Goal: Information Seeking & Learning: Learn about a topic

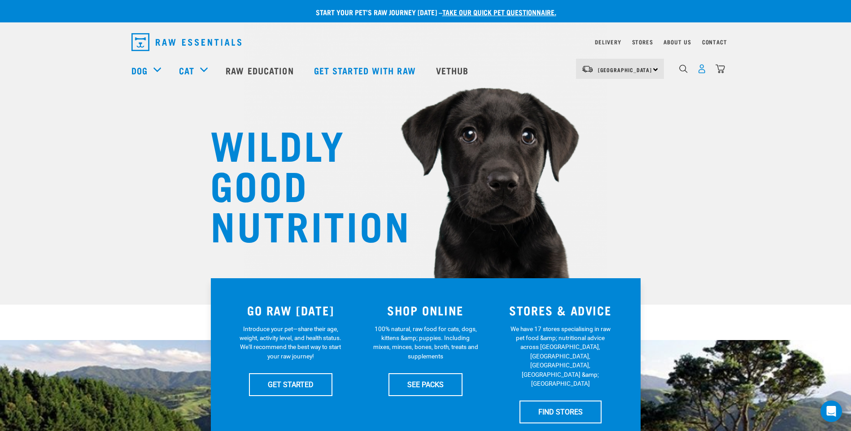
click at [701, 71] on img "dropdown navigation" at bounding box center [701, 68] width 9 height 9
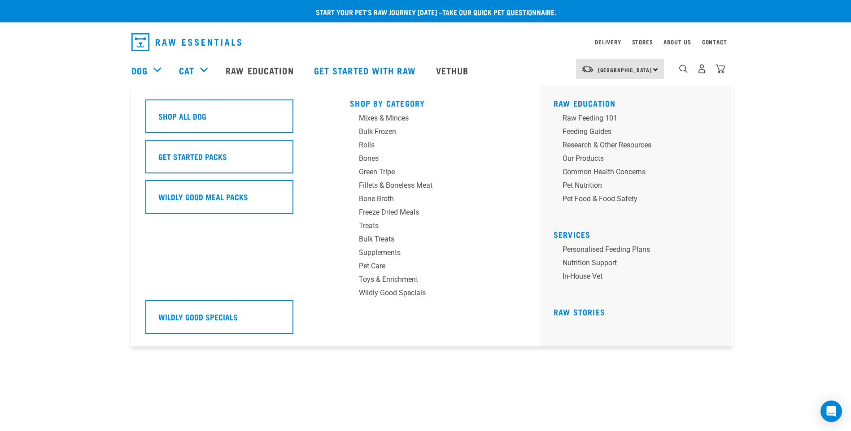
click at [153, 71] on div "Dog" at bounding box center [150, 70] width 39 height 36
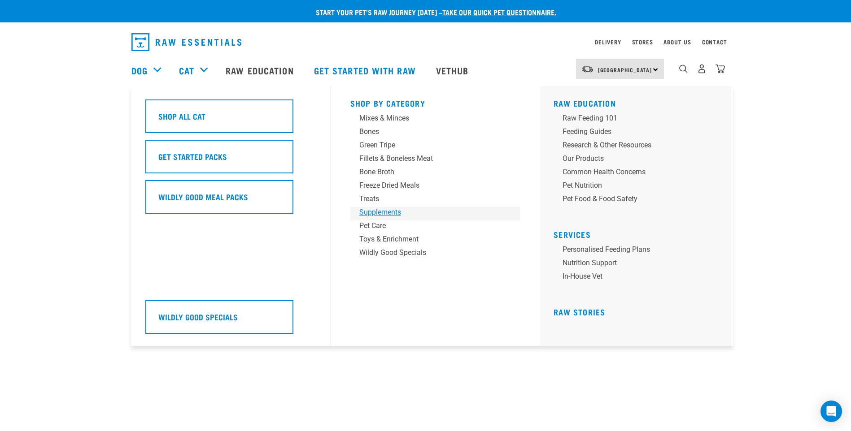
click at [387, 210] on div "Supplements" at bounding box center [429, 212] width 140 height 11
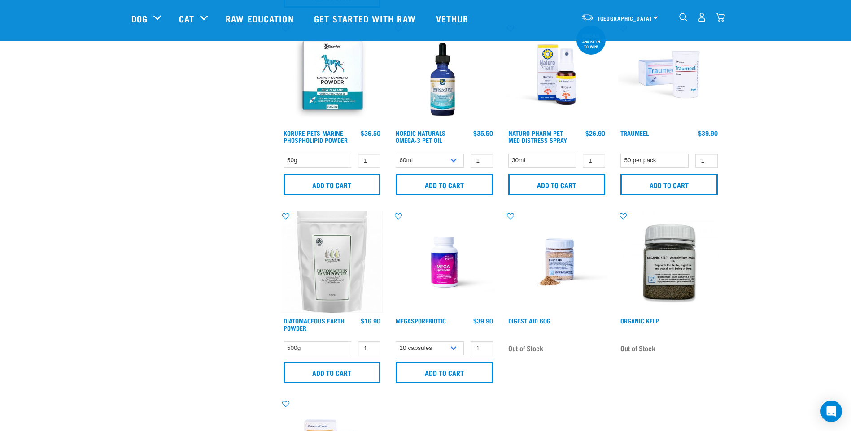
scroll to position [449, 0]
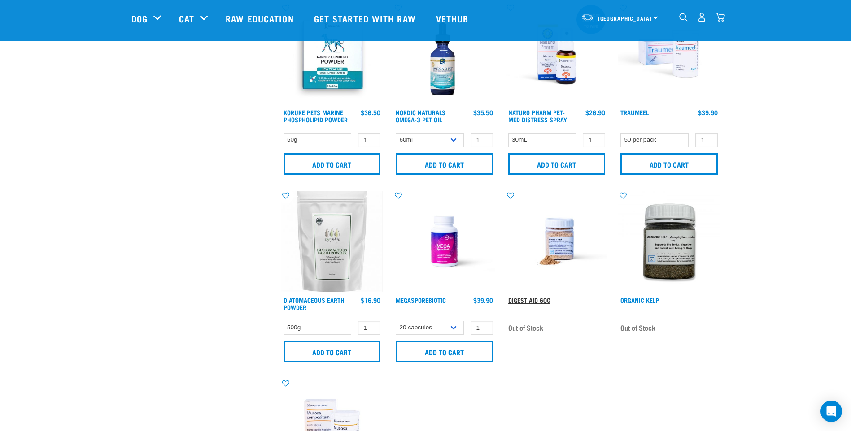
click at [531, 299] on link "Digest Aid 60g" at bounding box center [529, 300] width 42 height 3
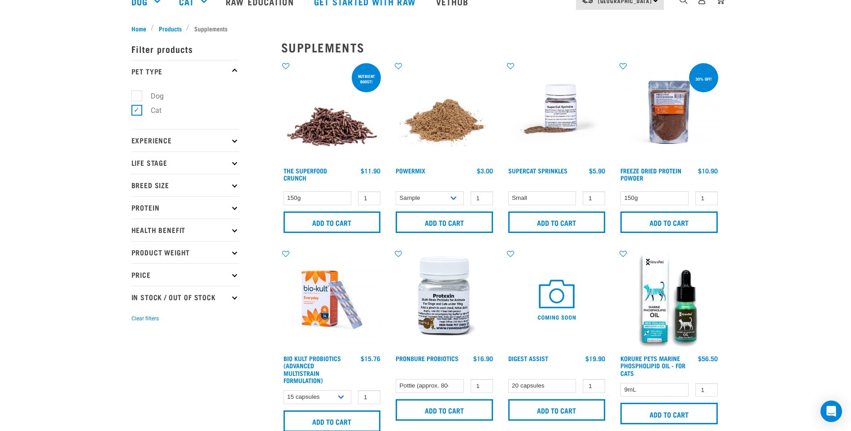
scroll to position [21, 0]
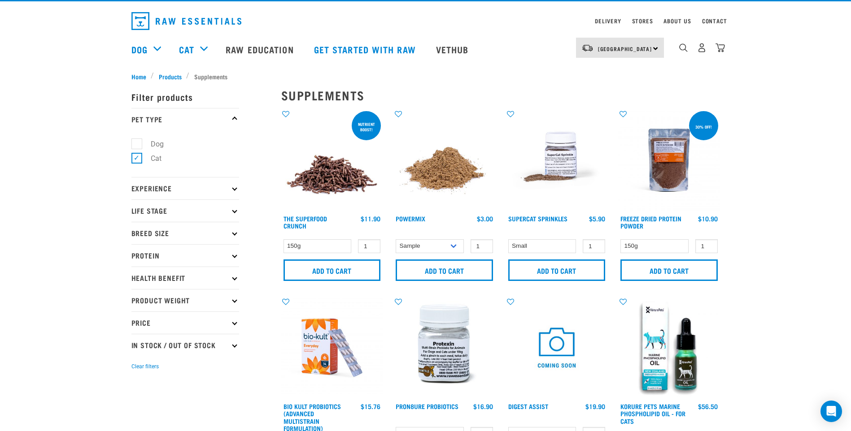
click at [138, 148] on label "Dog" at bounding box center [151, 144] width 31 height 11
click at [137, 145] on input "Dog" at bounding box center [134, 142] width 6 height 6
checkbox input "true"
click at [136, 157] on label "Cat" at bounding box center [150, 158] width 29 height 11
click at [136, 157] on input "Cat" at bounding box center [134, 157] width 6 height 6
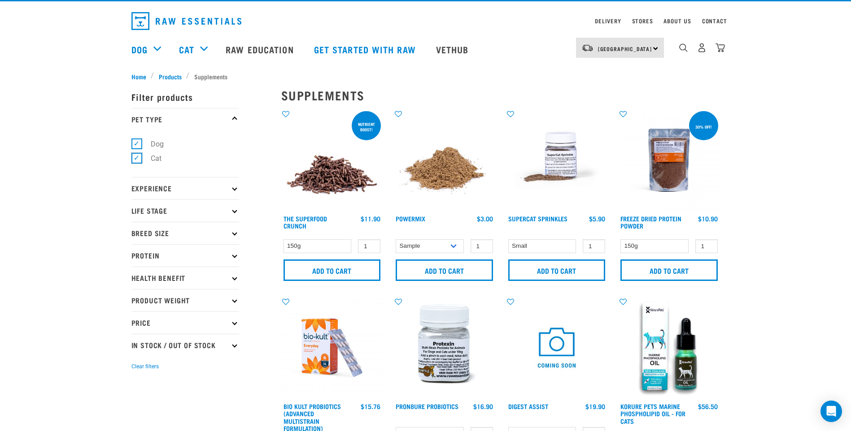
checkbox input "false"
drag, startPoint x: 720, startPoint y: 279, endPoint x: 823, endPoint y: 281, distance: 102.7
click at [723, 279] on div "30% off! Freeze Dried Protein Powder 1 0 100 Add to cart" at bounding box center [669, 198] width 113 height 188
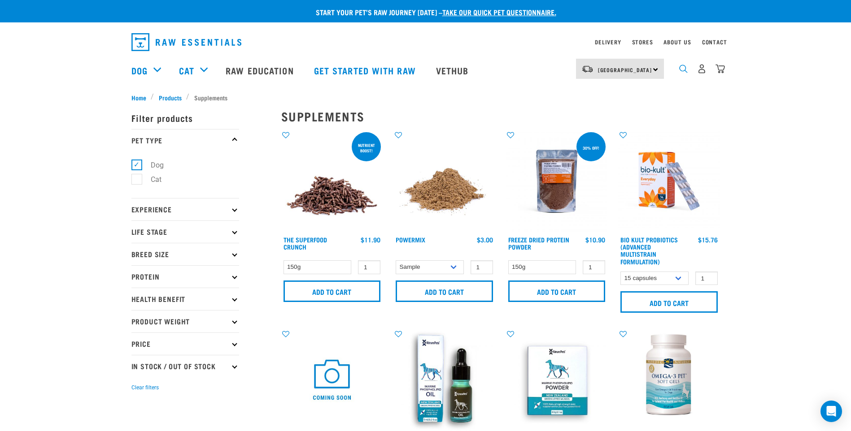
click at [684, 72] on img "dropdown navigation" at bounding box center [683, 69] width 9 height 9
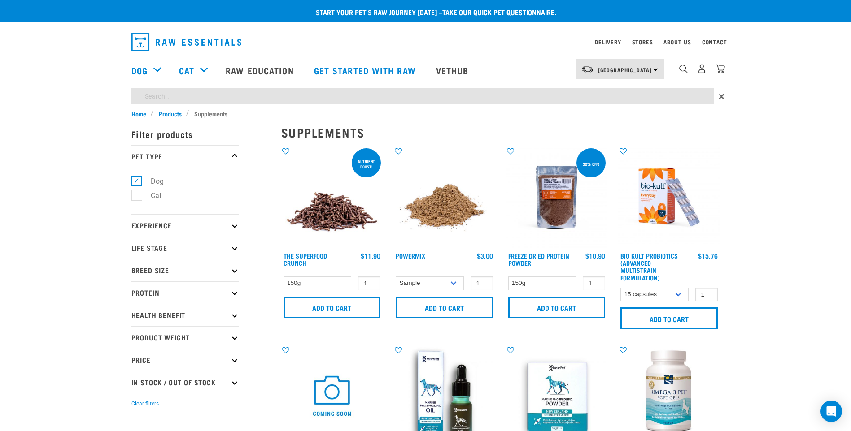
drag, startPoint x: 149, startPoint y: 96, endPoint x: 857, endPoint y: 343, distance: 749.9
click at [149, 96] on input "search" at bounding box center [422, 96] width 583 height 16
type input "herbal AB"
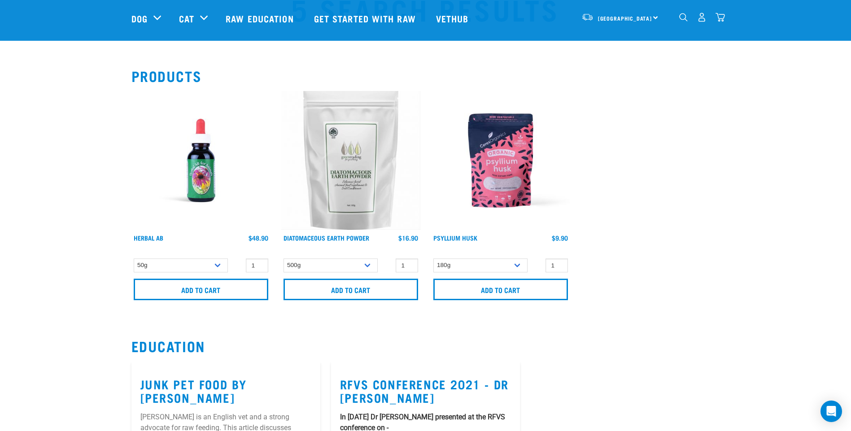
scroll to position [45, 0]
click at [156, 239] on link "Herbal AB" at bounding box center [149, 238] width 30 height 3
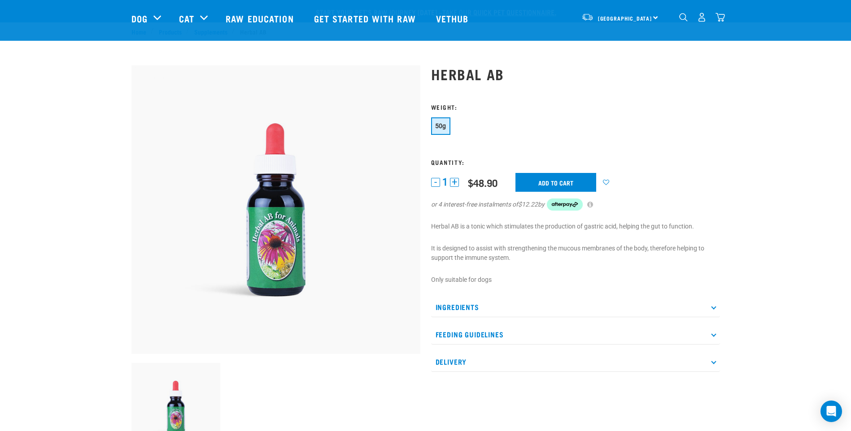
scroll to position [45, 0]
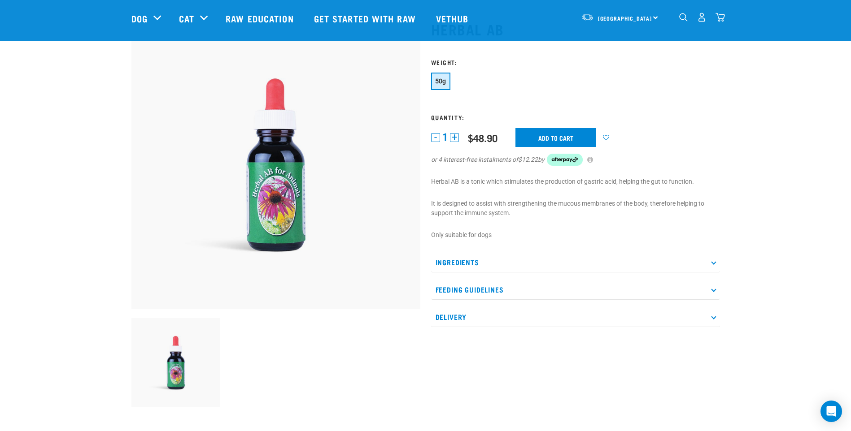
click at [713, 266] on p "Ingredients" at bounding box center [575, 263] width 289 height 20
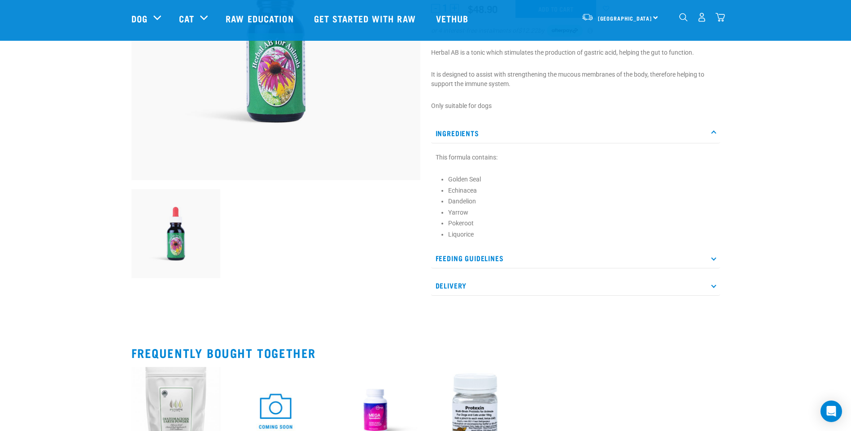
scroll to position [0, 0]
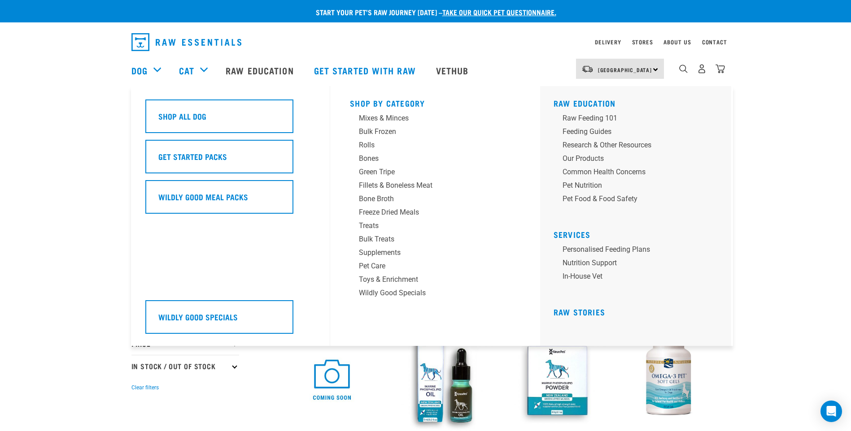
click at [156, 72] on div "Dog" at bounding box center [150, 70] width 39 height 36
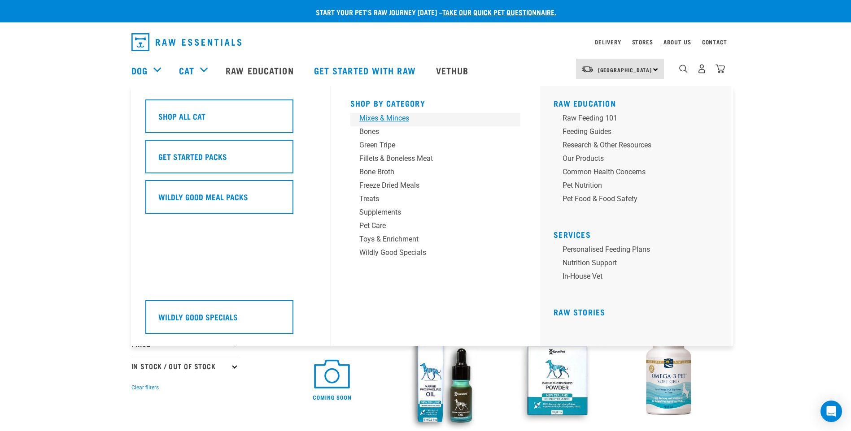
click at [394, 117] on div "Mixes & Minces" at bounding box center [429, 118] width 140 height 11
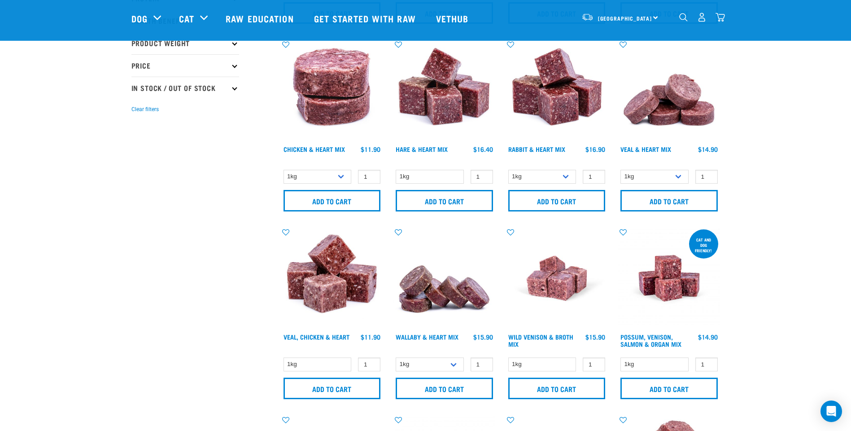
scroll to position [224, 0]
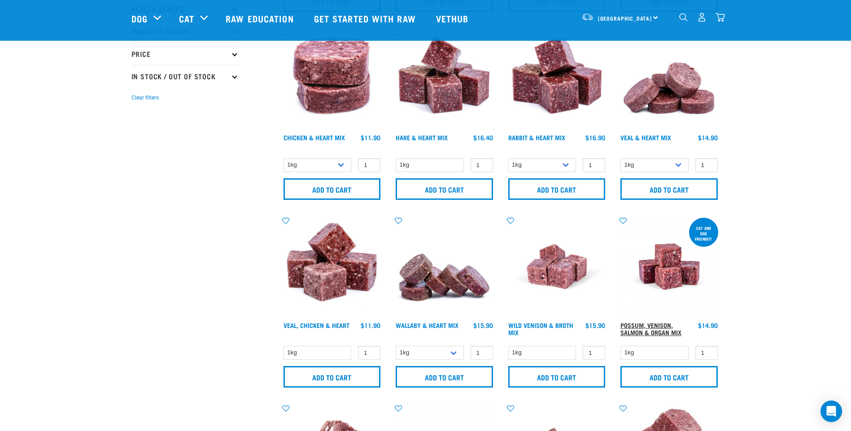
click at [655, 329] on link "Possum, Venison, Salmon & Organ Mix" at bounding box center [650, 329] width 61 height 10
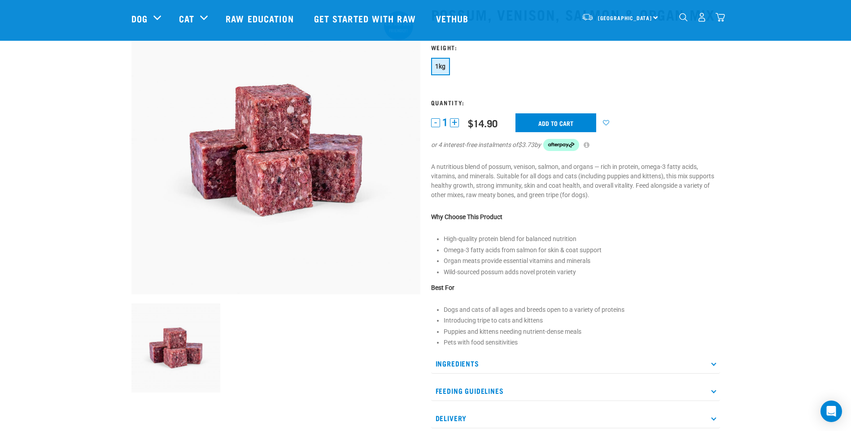
scroll to position [90, 0]
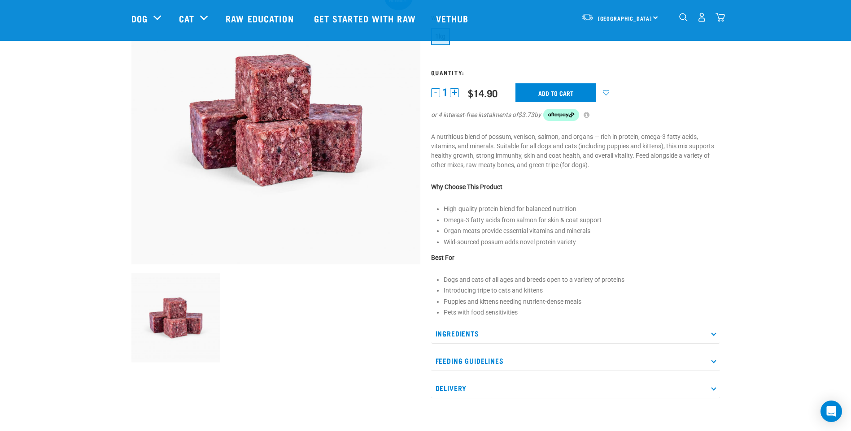
click at [717, 336] on p "Ingredients" at bounding box center [575, 334] width 289 height 20
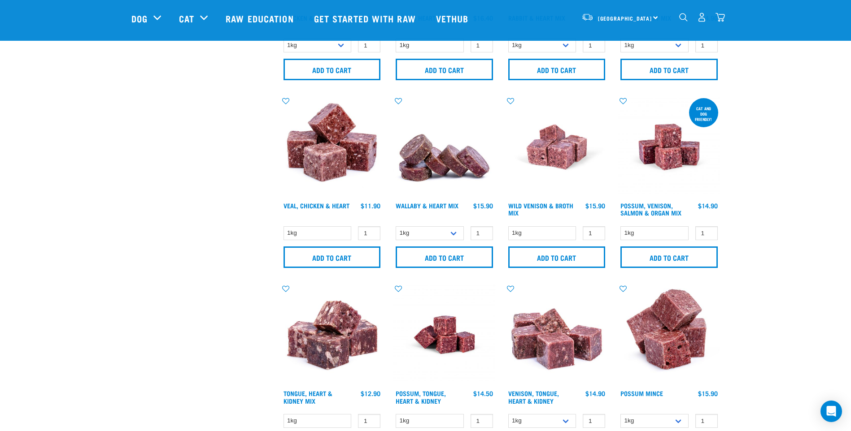
scroll to position [328, 0]
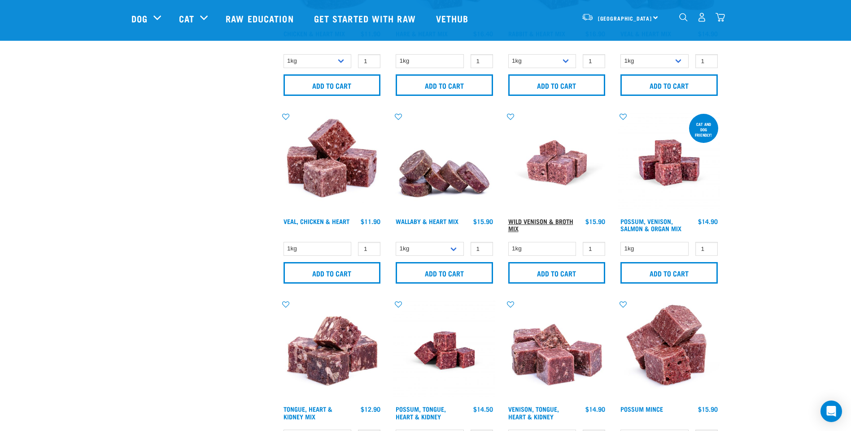
click at [545, 222] on link "Wild Venison & Broth Mix" at bounding box center [540, 225] width 65 height 10
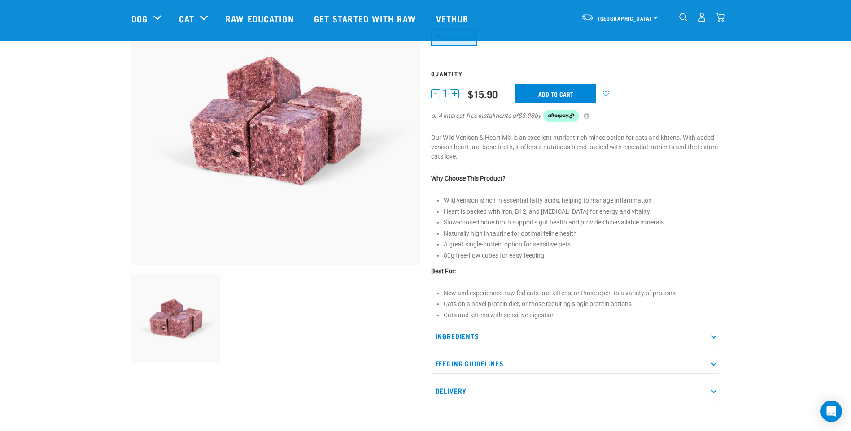
scroll to position [90, 0]
click at [711, 335] on icon at bounding box center [713, 335] width 5 height 5
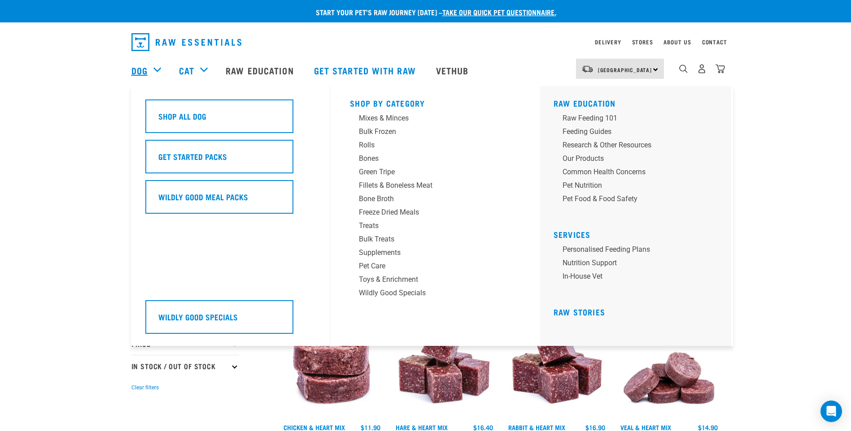
click at [138, 73] on link "Dog" at bounding box center [139, 70] width 16 height 13
click at [388, 119] on div "Mixes & Minces" at bounding box center [429, 118] width 140 height 11
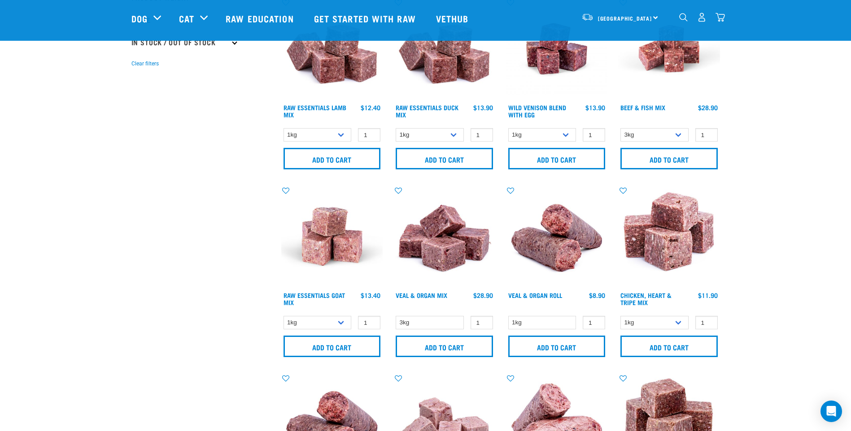
scroll to position [314, 0]
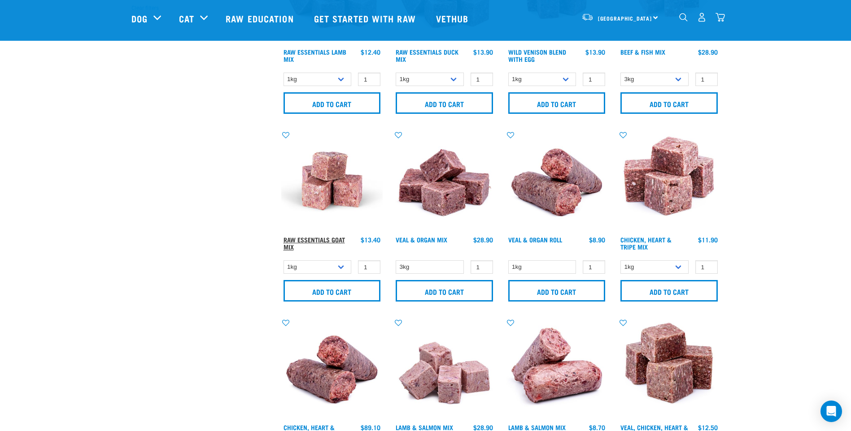
click at [298, 240] on link "Raw Essentials Goat Mix" at bounding box center [313, 243] width 61 height 10
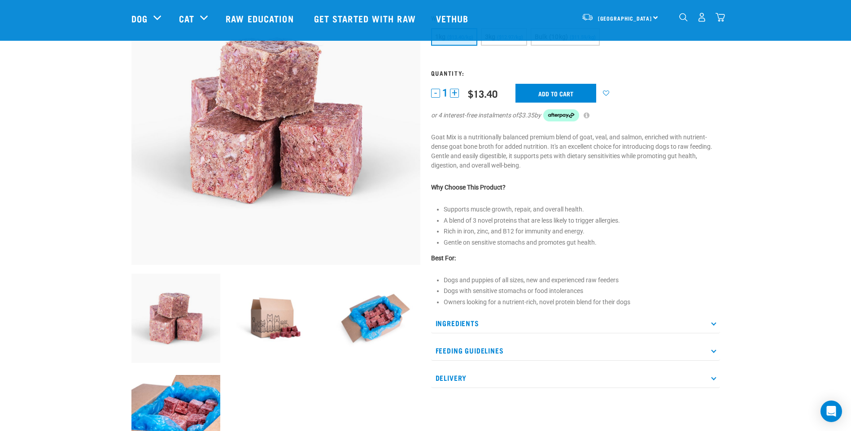
scroll to position [90, 0]
click at [711, 319] on p "Ingredients" at bounding box center [575, 323] width 289 height 20
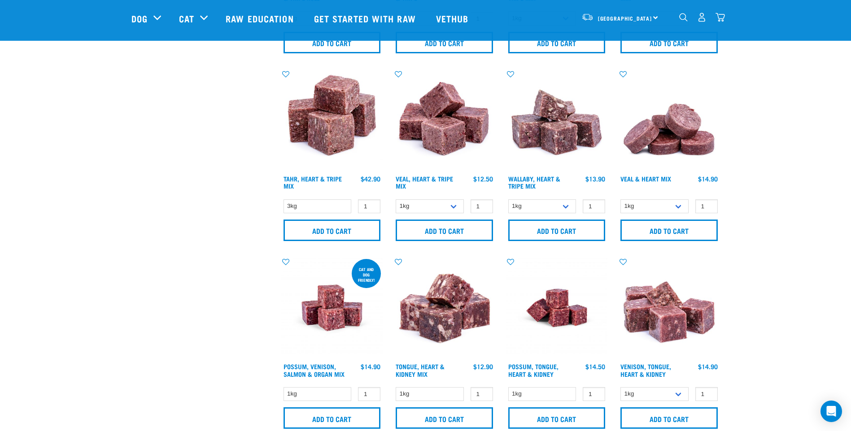
scroll to position [1142, 0]
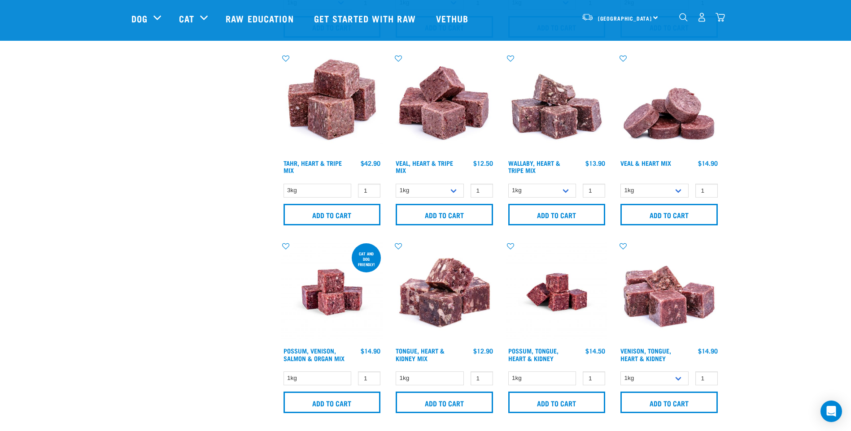
click at [663, 306] on img at bounding box center [669, 293] width 102 height 102
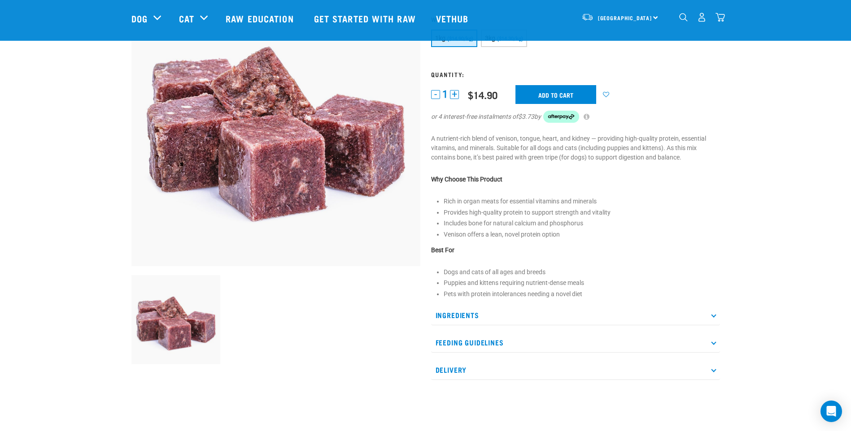
scroll to position [90, 0]
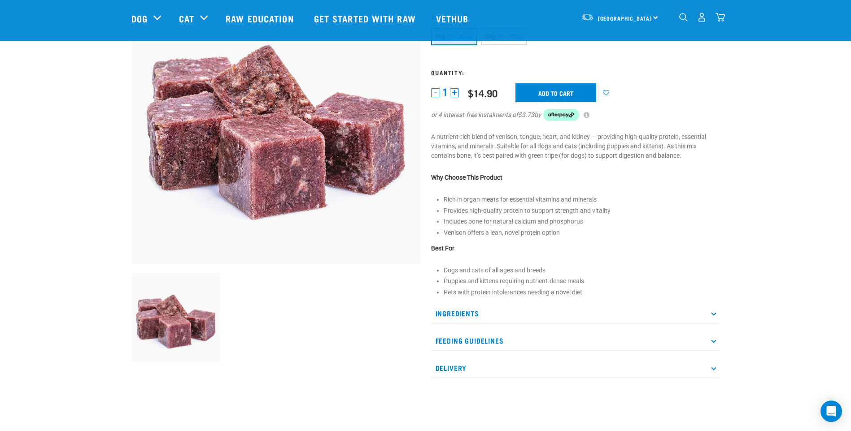
click at [714, 314] on icon at bounding box center [713, 313] width 5 height 5
click at [715, 309] on p "Ingredients" at bounding box center [575, 314] width 289 height 20
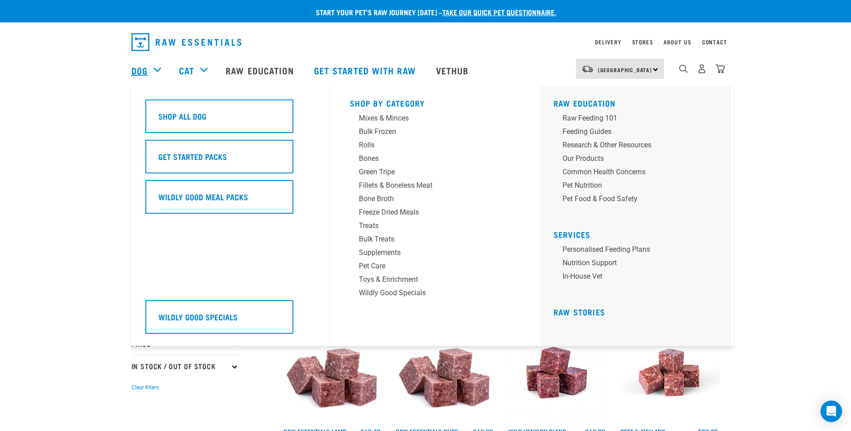
click at [147, 70] on link "Dog" at bounding box center [139, 70] width 16 height 13
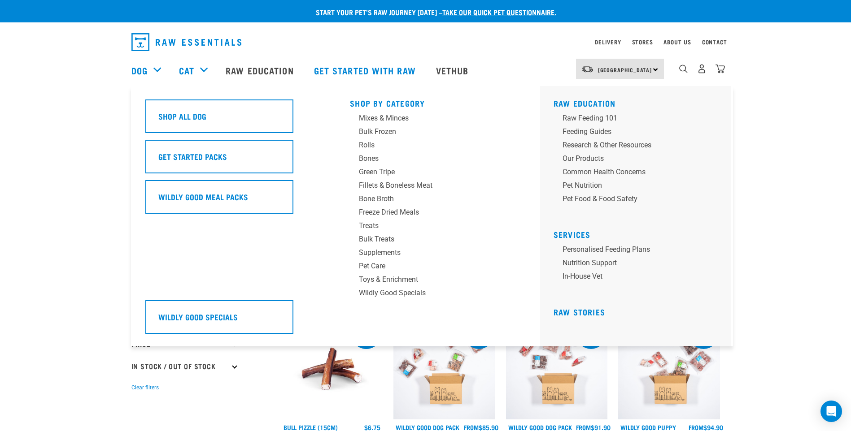
click at [158, 70] on div "Dog" at bounding box center [150, 70] width 39 height 36
click at [157, 76] on div "Dog" at bounding box center [150, 70] width 39 height 36
click at [385, 188] on div "Fillets & Boneless Meat" at bounding box center [429, 185] width 140 height 11
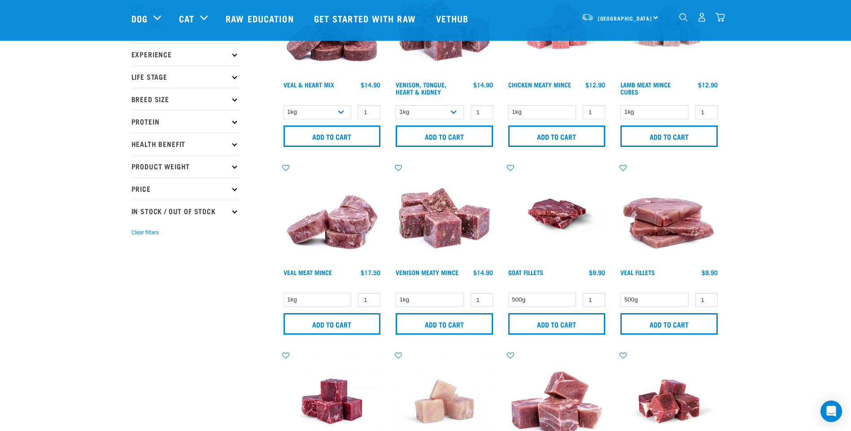
scroll to position [90, 0]
click at [443, 239] on img at bounding box center [444, 214] width 102 height 102
click at [443, 270] on link "Venison Meaty Mince" at bounding box center [427, 271] width 63 height 3
click at [432, 270] on link "Venison Meaty Mince" at bounding box center [427, 271] width 63 height 3
click at [426, 270] on link "Venison Meaty Mince" at bounding box center [427, 271] width 63 height 3
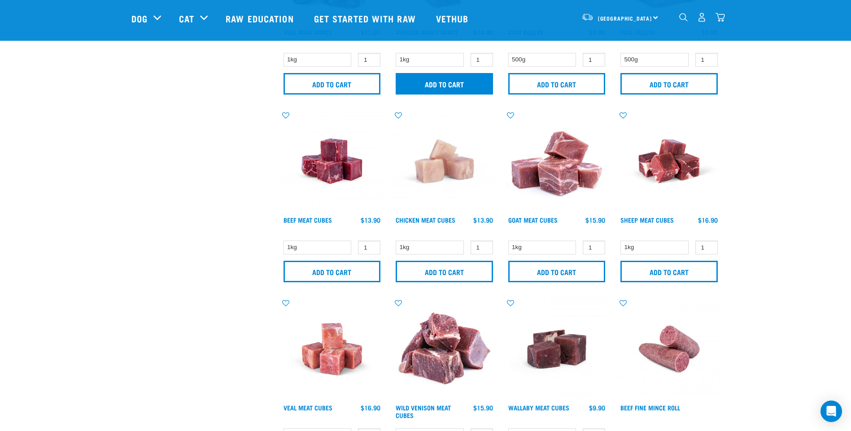
scroll to position [359, 0]
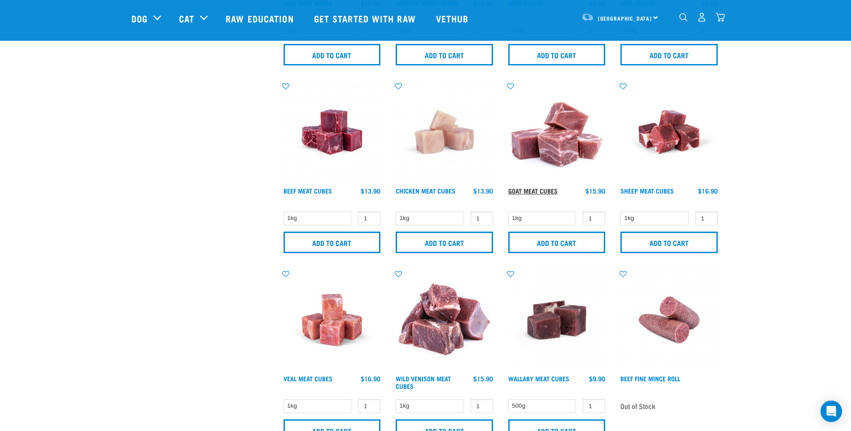
click at [542, 192] on link "Goat Meat Cubes" at bounding box center [532, 190] width 49 height 3
click at [424, 378] on link "Wild Venison Meat Cubes" at bounding box center [423, 382] width 55 height 10
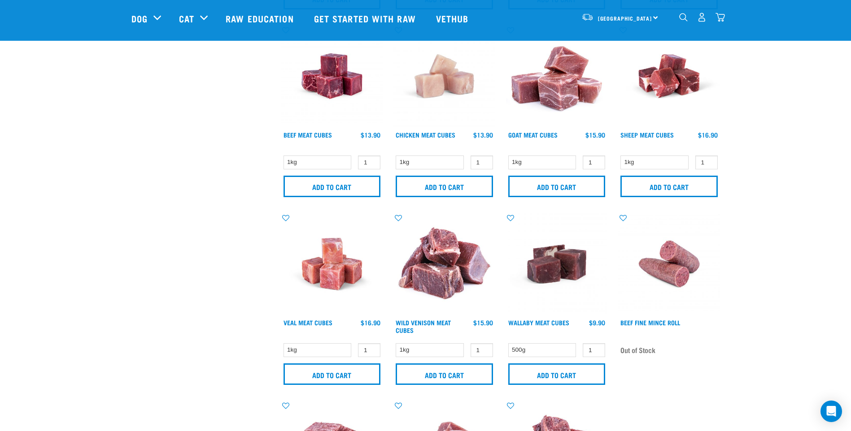
scroll to position [404, 0]
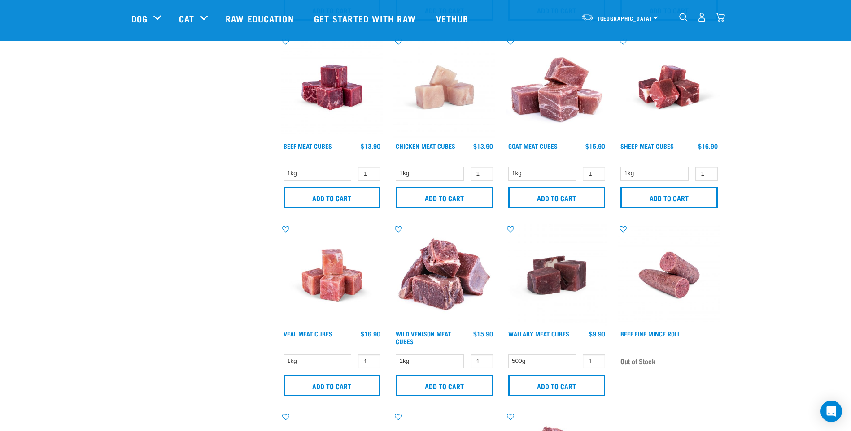
click at [701, 21] on img "dropdown navigation" at bounding box center [701, 17] width 9 height 9
click at [432, 333] on link "Wild Venison Meat Cubes" at bounding box center [423, 337] width 55 height 10
click at [535, 145] on link "Goat Meat Cubes" at bounding box center [532, 145] width 49 height 3
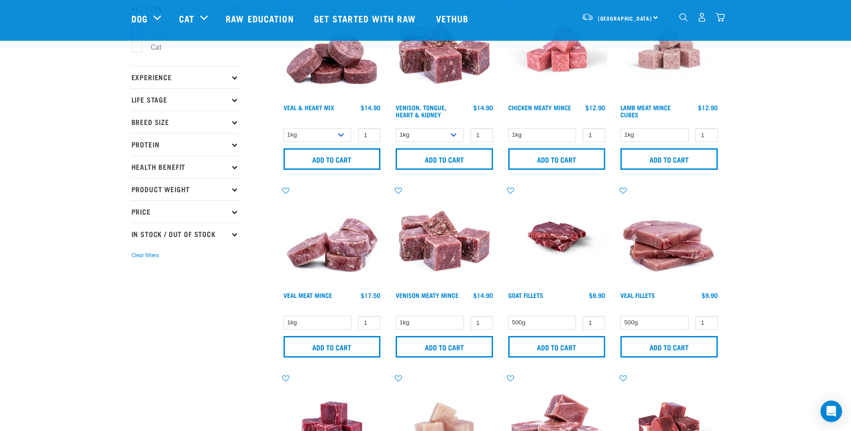
scroll to position [0, 0]
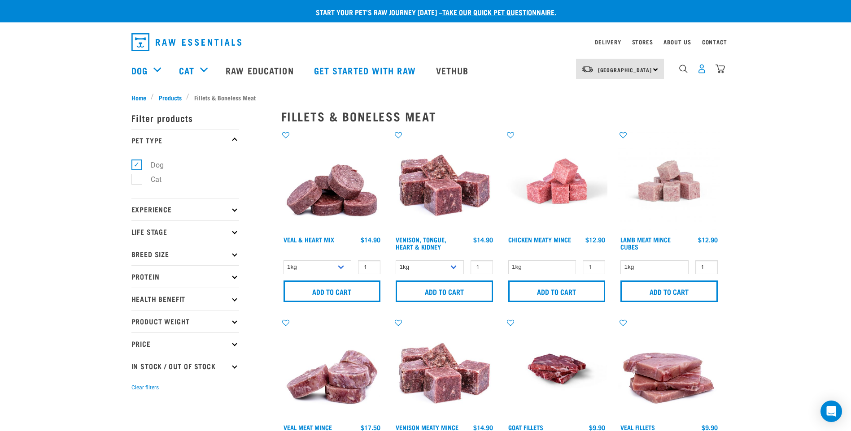
click at [702, 70] on img "dropdown navigation" at bounding box center [701, 68] width 9 height 9
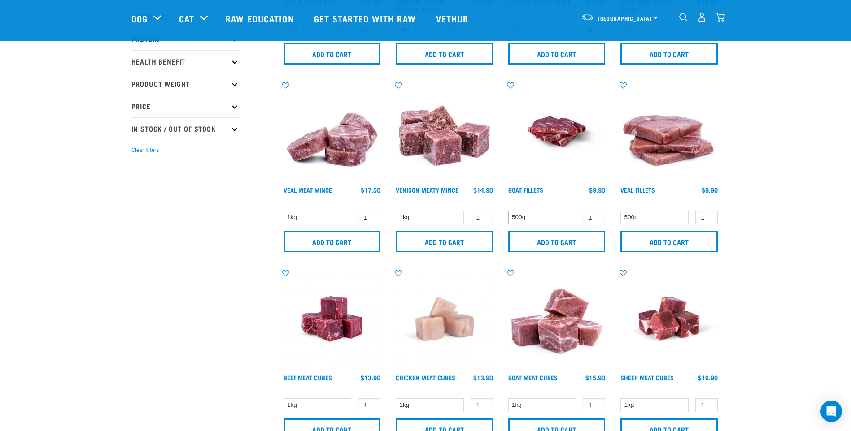
scroll to position [224, 0]
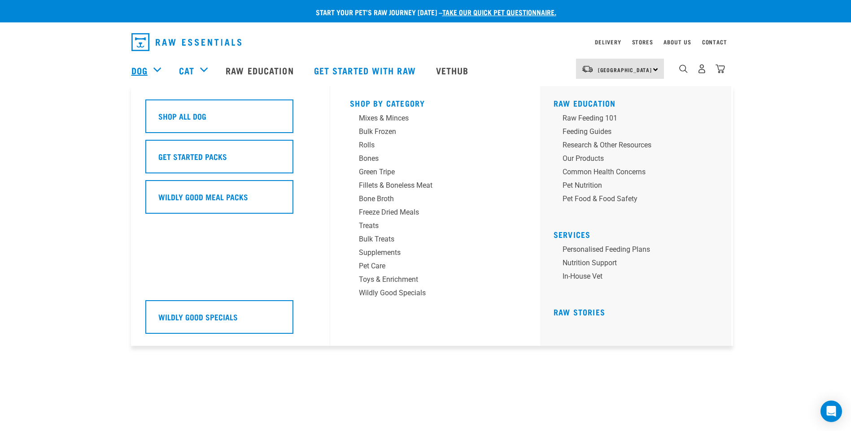
click at [143, 70] on link "Dog" at bounding box center [139, 70] width 16 height 13
click at [400, 187] on div "Fillets & Boneless Meat" at bounding box center [429, 185] width 140 height 11
click at [418, 186] on div "Fillets & Boneless Meat" at bounding box center [429, 185] width 140 height 11
